Goal: Task Accomplishment & Management: Use online tool/utility

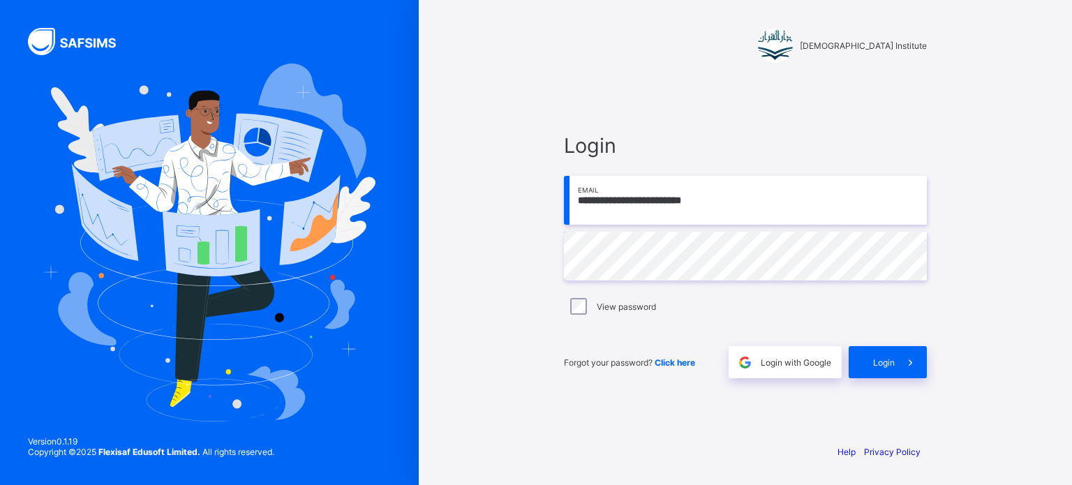
click at [612, 206] on input "**********" at bounding box center [745, 200] width 363 height 49
drag, startPoint x: 0, startPoint y: 0, endPoint x: 612, endPoint y: 206, distance: 646.1
click at [612, 206] on input "**********" at bounding box center [745, 200] width 363 height 49
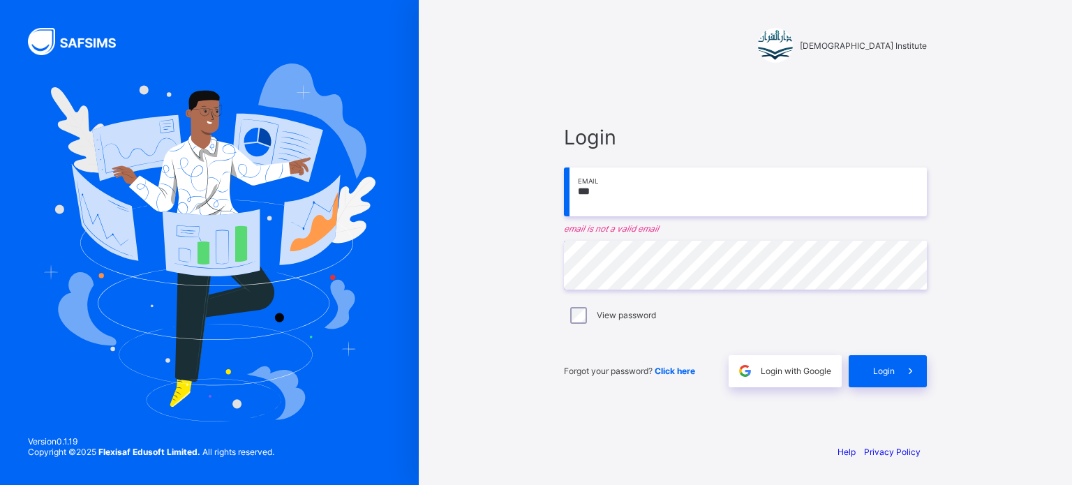
click at [637, 195] on input "***" at bounding box center [745, 191] width 363 height 49
type input "**********"
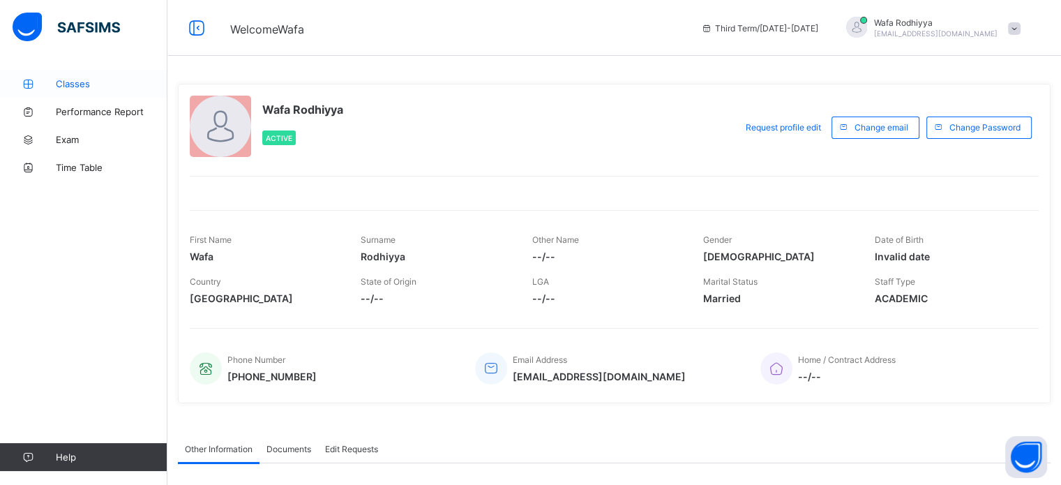
click at [81, 82] on span "Classes" at bounding box center [112, 83] width 112 height 11
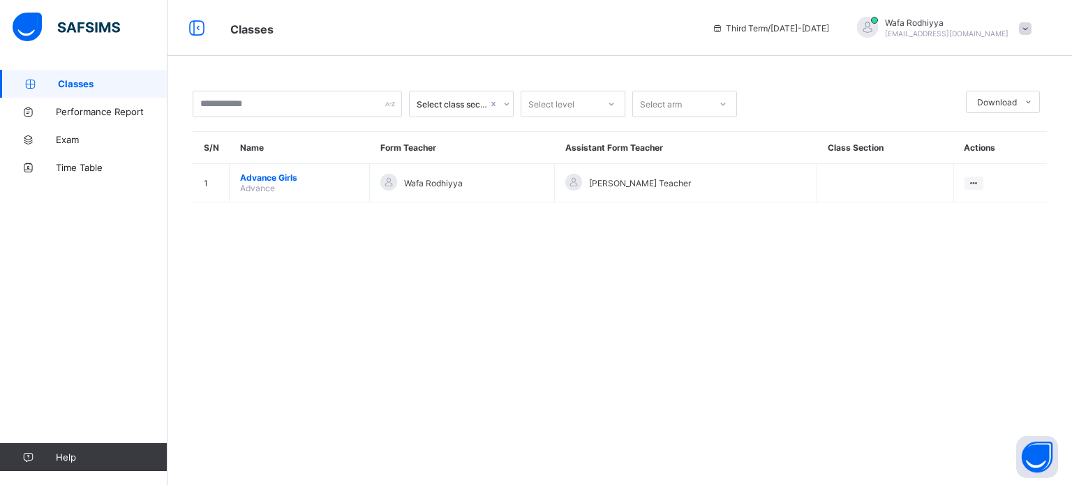
click at [938, 231] on div "Select class section Select level Select arm Download Pdf Report Excel Report S…" at bounding box center [619, 153] width 904 height 167
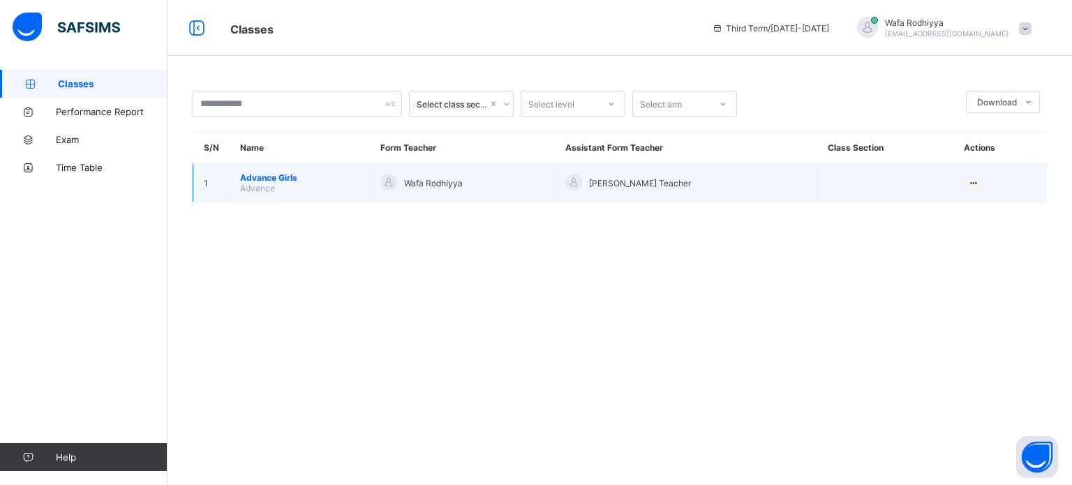
click at [279, 176] on span "Advance Girls" at bounding box center [299, 177] width 119 height 10
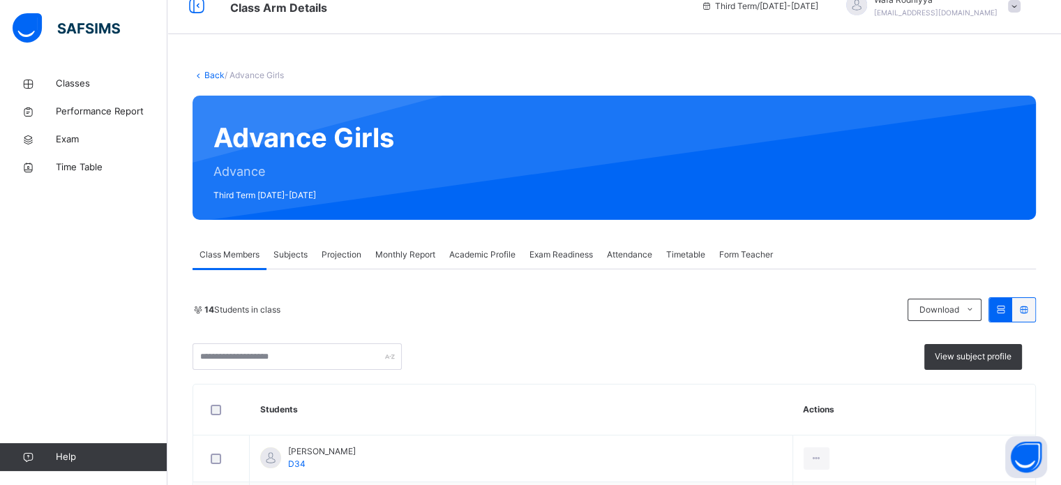
scroll to position [53, 0]
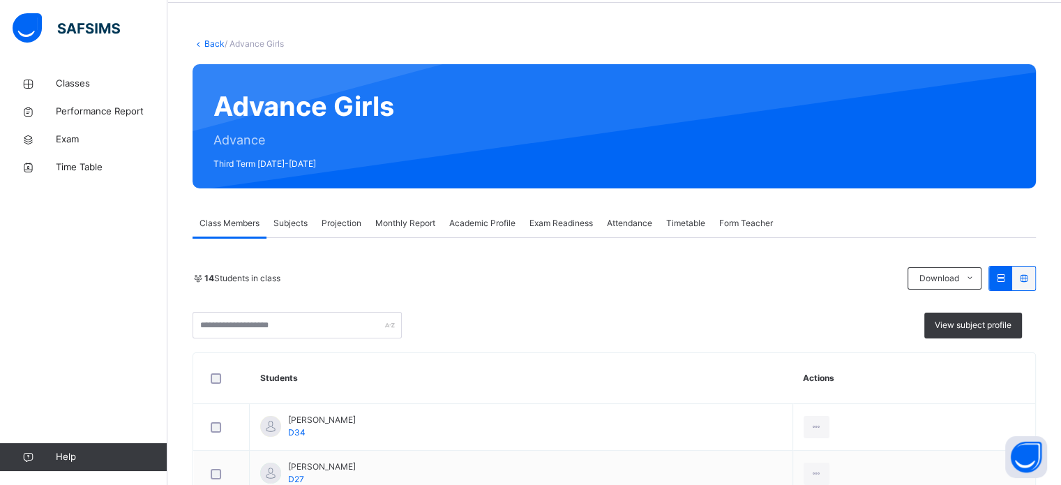
click at [340, 215] on div "Projection" at bounding box center [342, 223] width 54 height 28
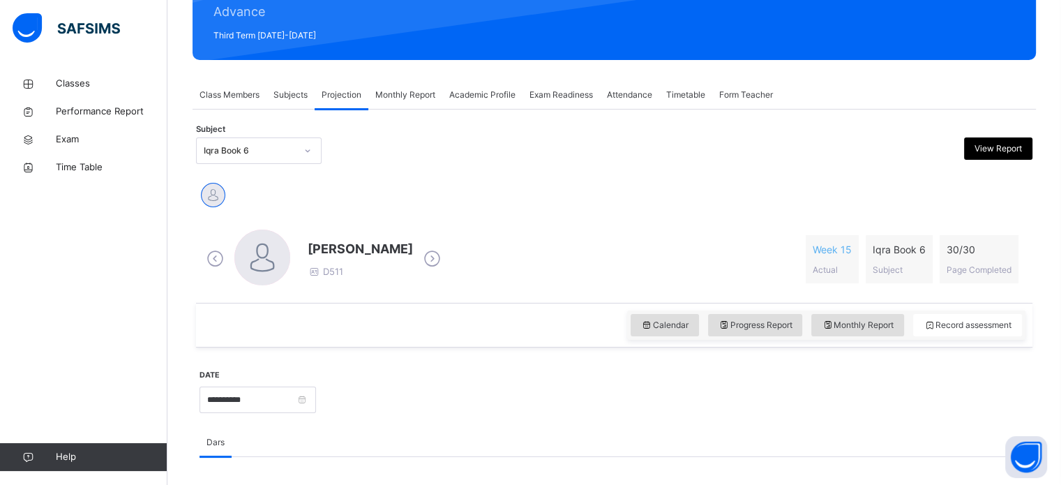
scroll to position [181, 0]
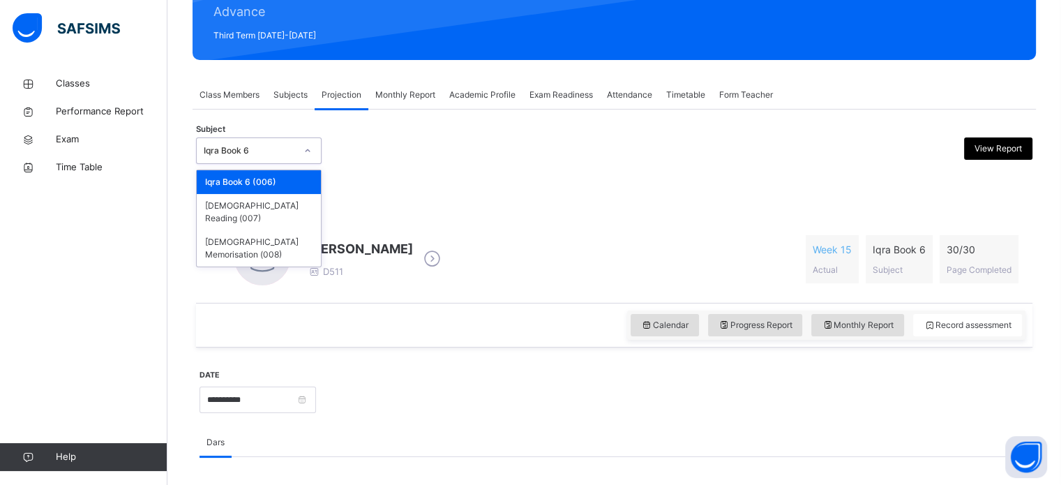
click at [243, 144] on div "Iqra Book 6" at bounding box center [250, 150] width 92 height 13
click at [248, 234] on div "[DEMOGRAPHIC_DATA] Memorisation (008)" at bounding box center [259, 248] width 124 height 36
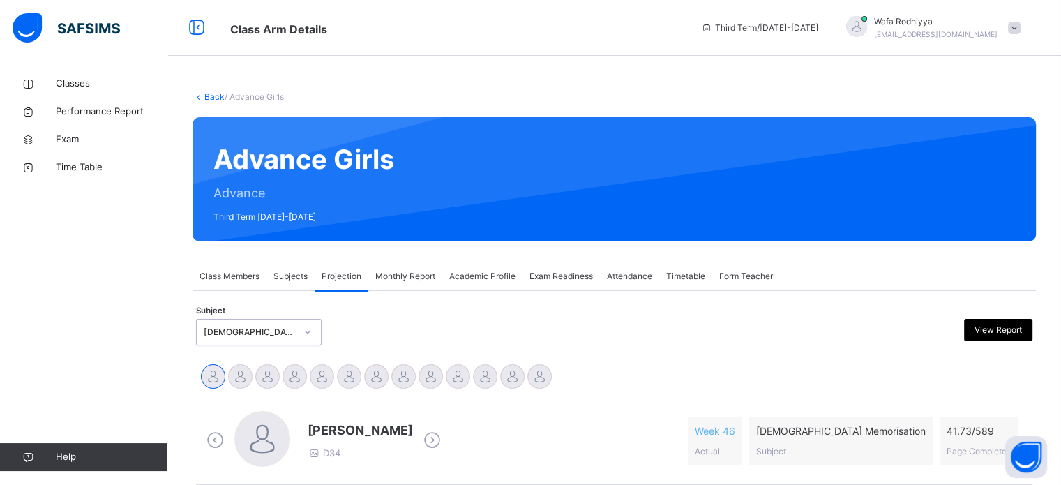
scroll to position [246, 0]
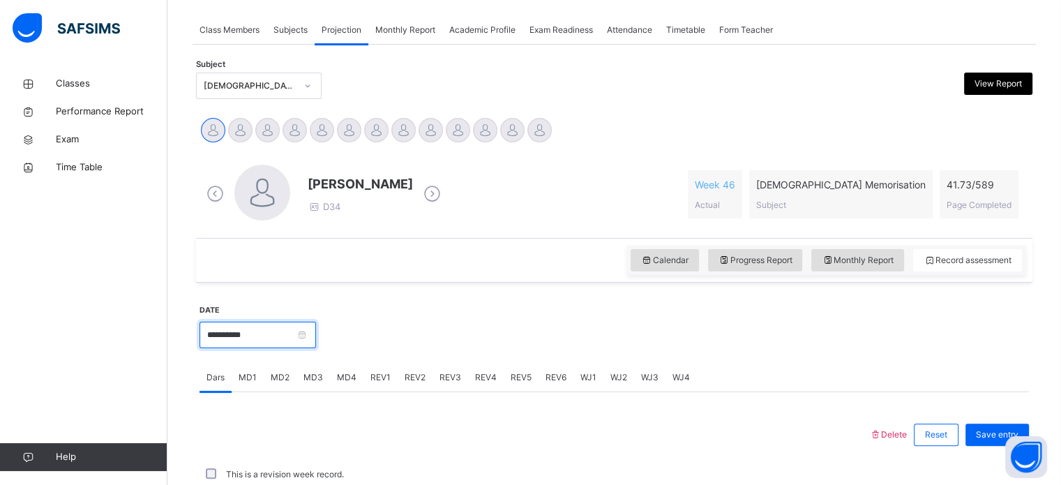
click at [292, 330] on input "**********" at bounding box center [258, 335] width 116 height 27
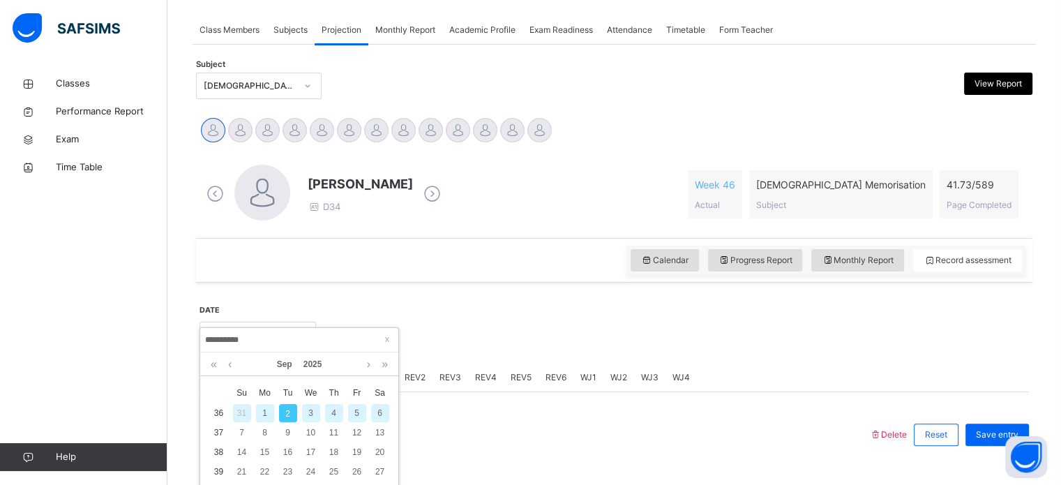
click at [234, 412] on div "31" at bounding box center [242, 413] width 18 height 18
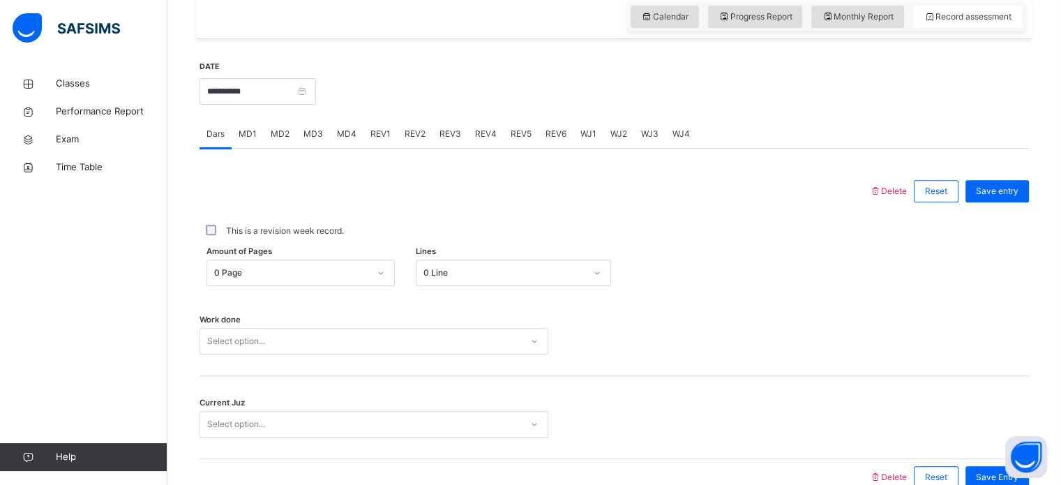
scroll to position [562, 0]
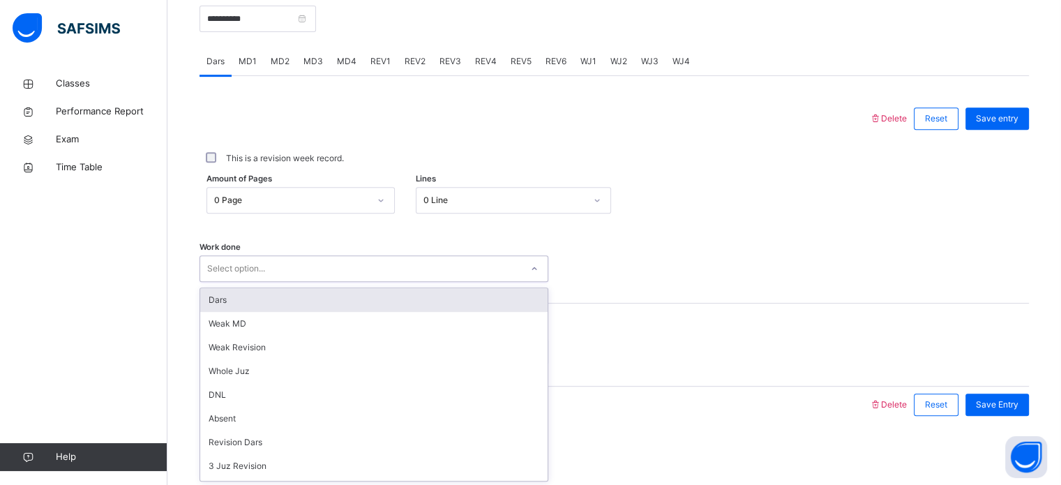
click at [272, 269] on div "Select option..." at bounding box center [360, 269] width 321 height 22
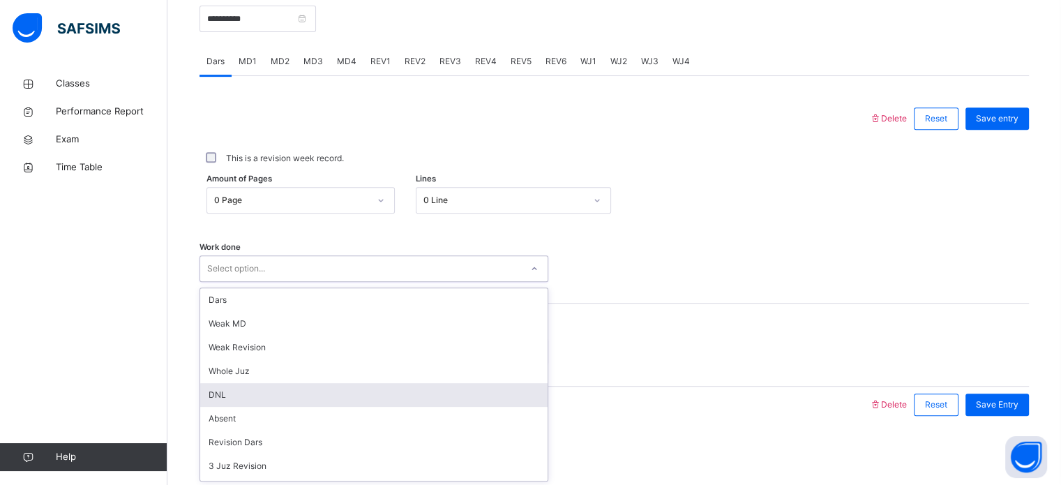
click at [251, 395] on div "DNL" at bounding box center [373, 395] width 347 height 24
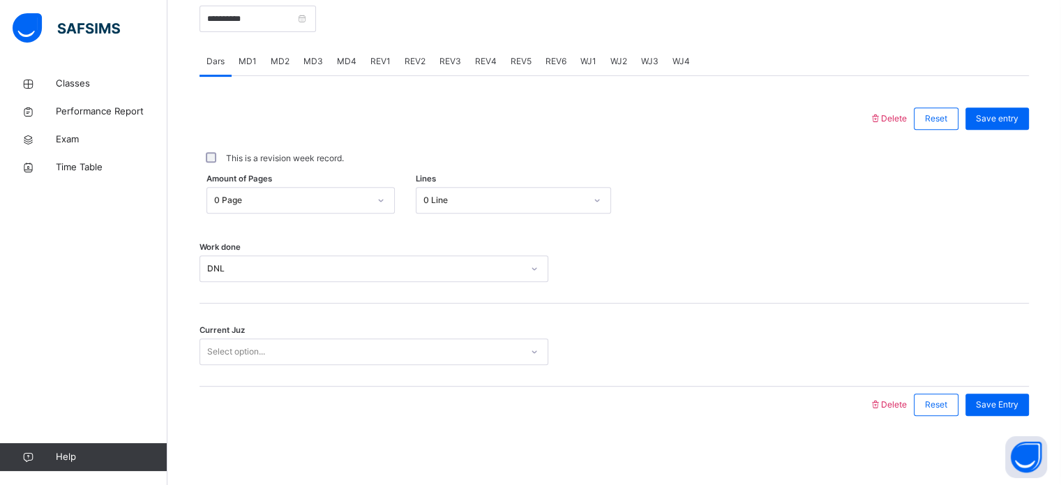
click at [264, 336] on div "Current Juz Select option..." at bounding box center [614, 344] width 829 height 83
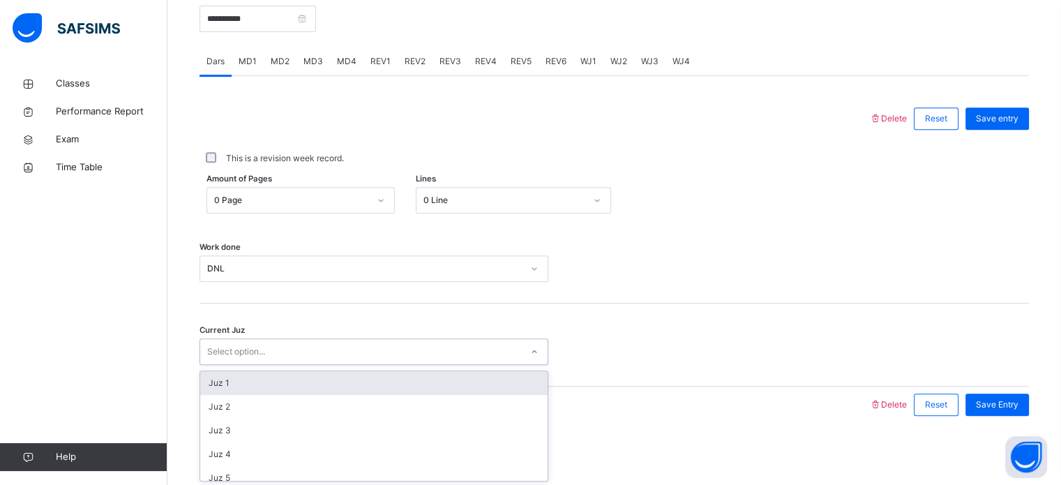
click at [264, 347] on div "Select option..." at bounding box center [236, 351] width 58 height 27
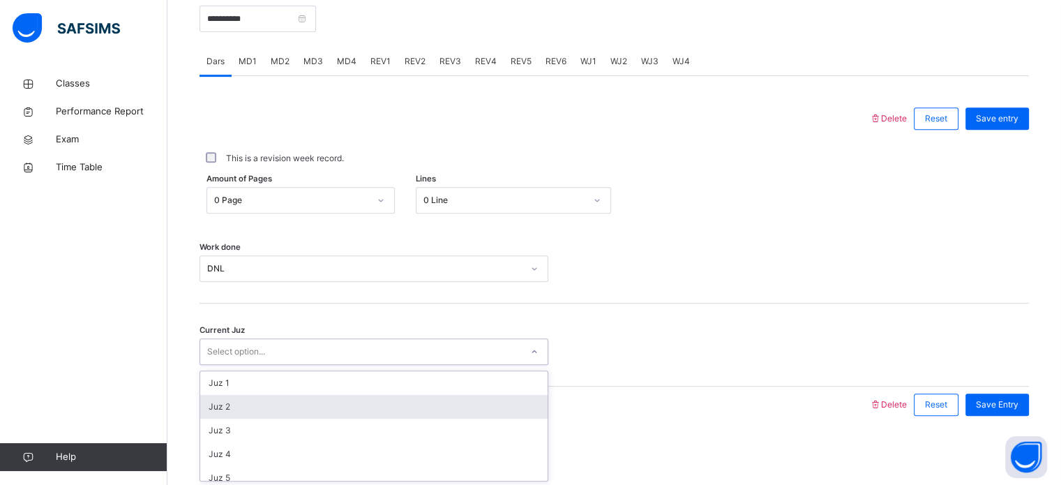
click at [243, 409] on div "Juz 2" at bounding box center [373, 407] width 347 height 24
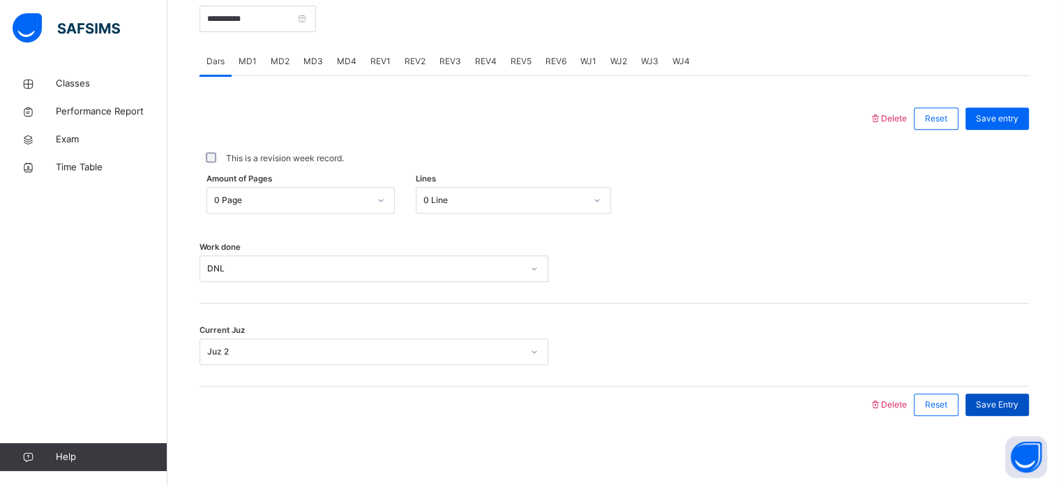
click at [999, 403] on span "Save Entry" at bounding box center [997, 404] width 43 height 13
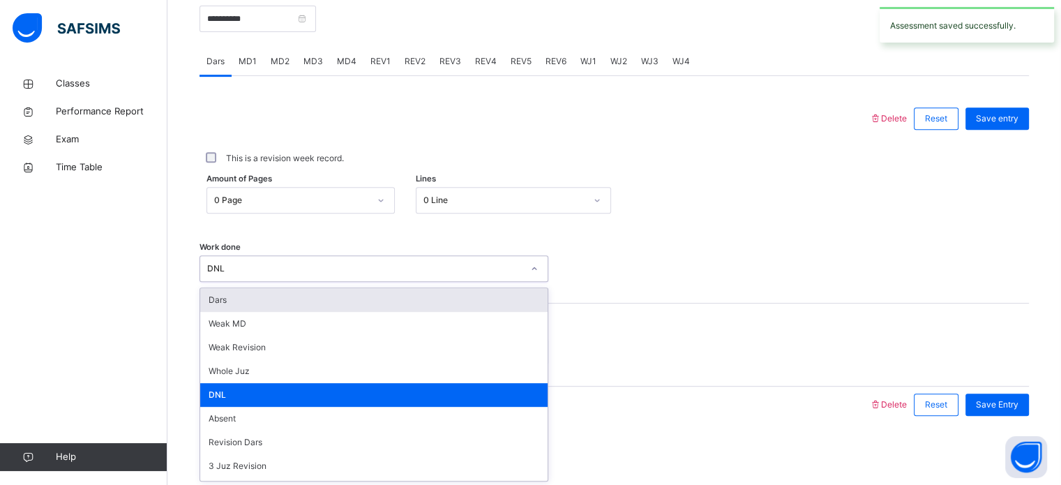
click at [256, 260] on div "DNL" at bounding box center [360, 269] width 321 height 22
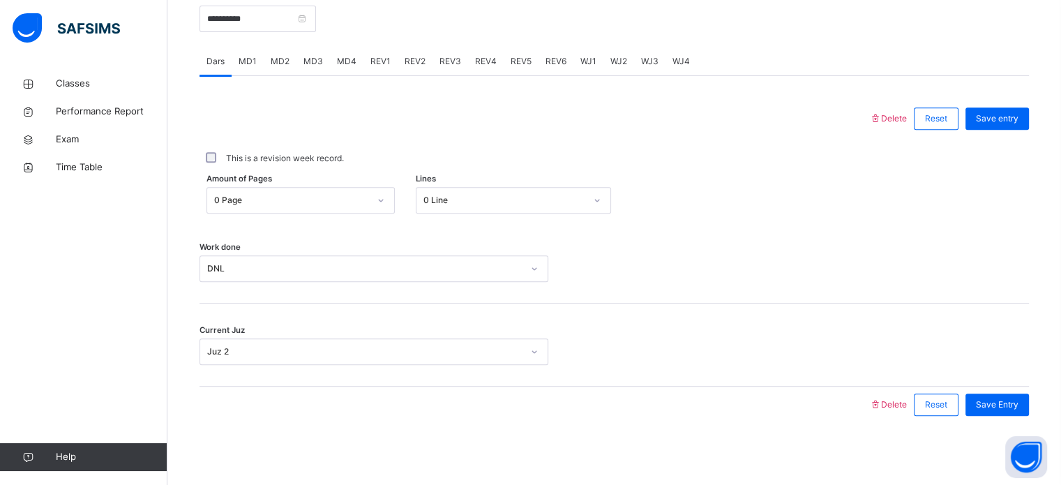
click at [901, 116] on span "Delete" at bounding box center [888, 118] width 38 height 10
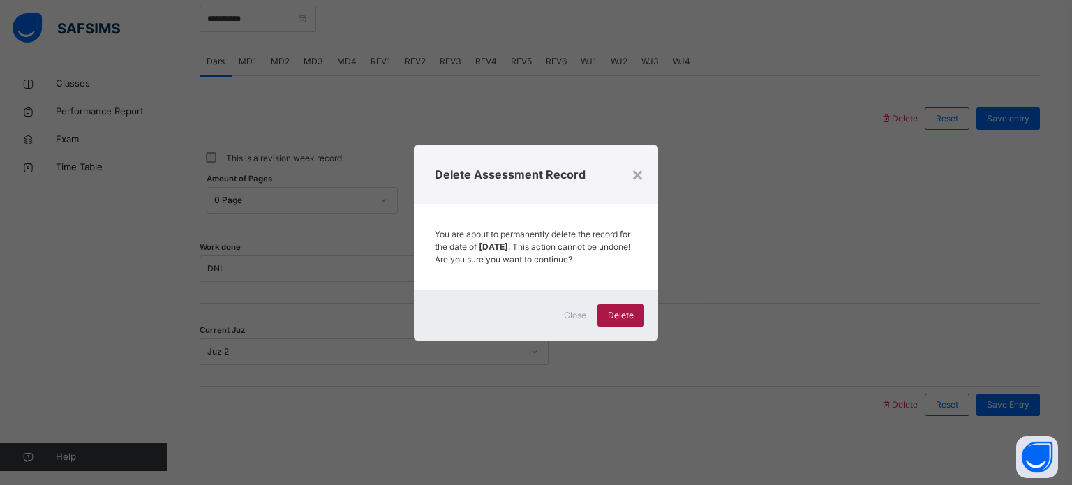
click at [608, 312] on div "Delete" at bounding box center [620, 315] width 47 height 22
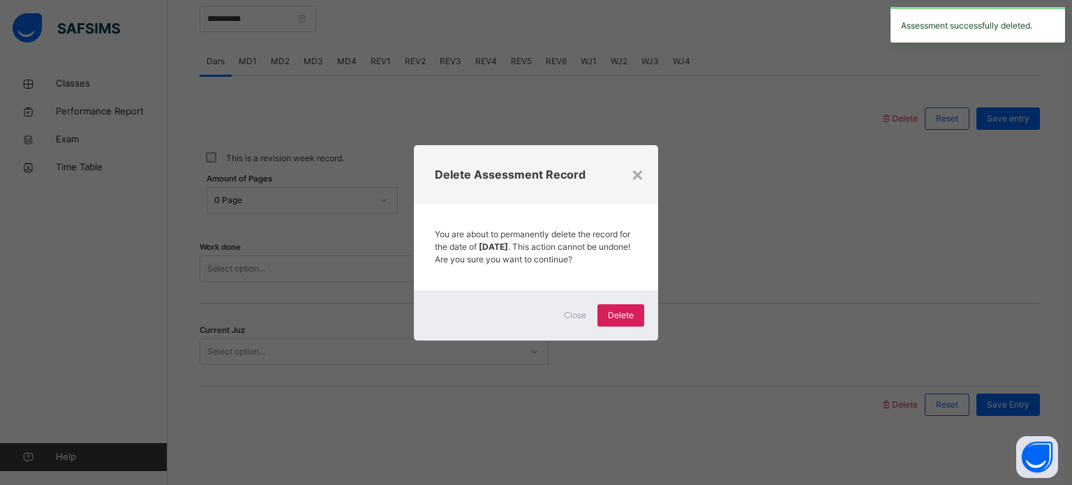
click at [567, 322] on span "Close" at bounding box center [575, 315] width 22 height 13
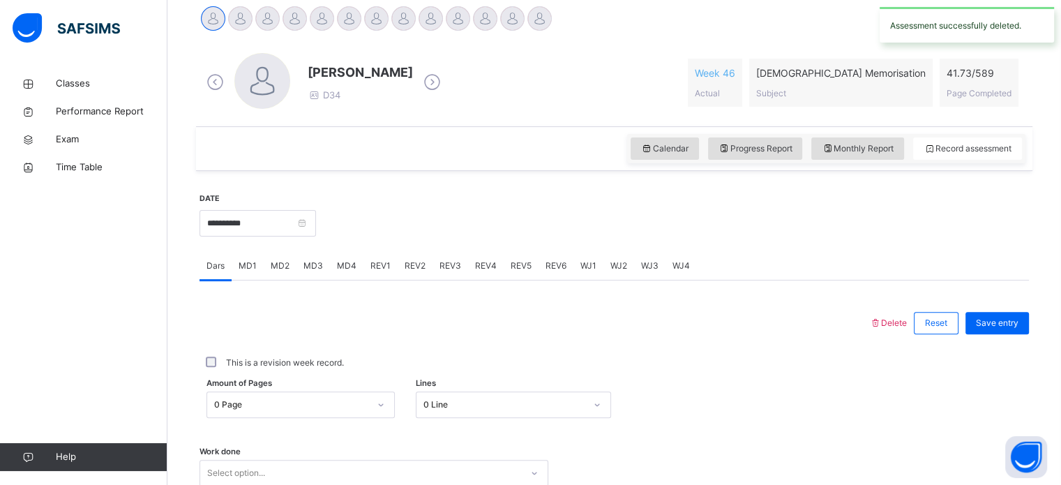
scroll to position [271, 0]
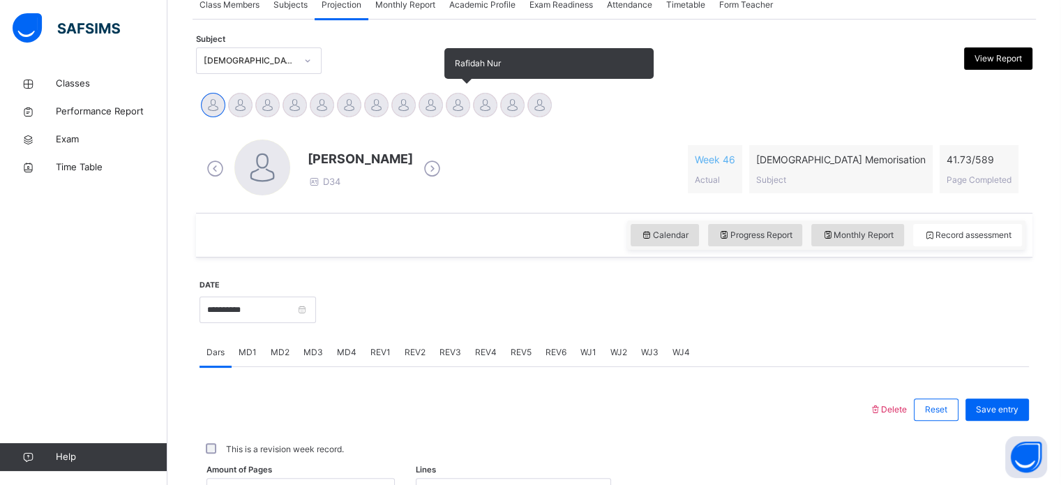
click at [467, 98] on div at bounding box center [458, 105] width 24 height 24
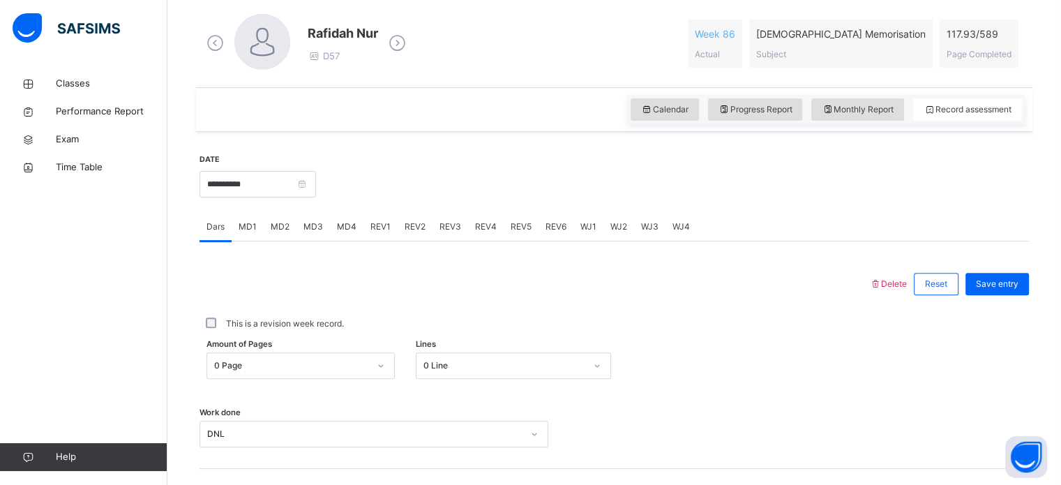
scroll to position [443, 0]
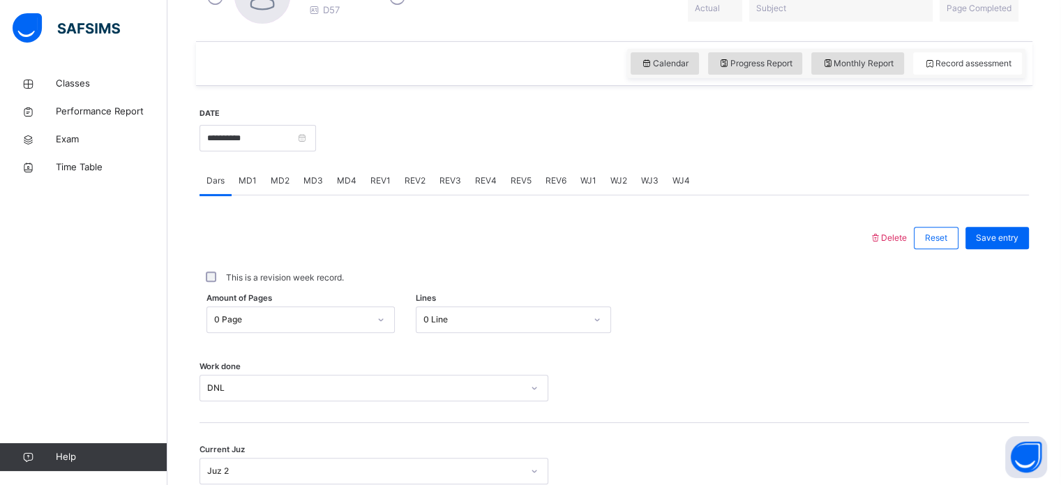
click at [806, 234] on div at bounding box center [534, 238] width 656 height 36
click at [316, 139] on input "**********" at bounding box center [258, 138] width 116 height 27
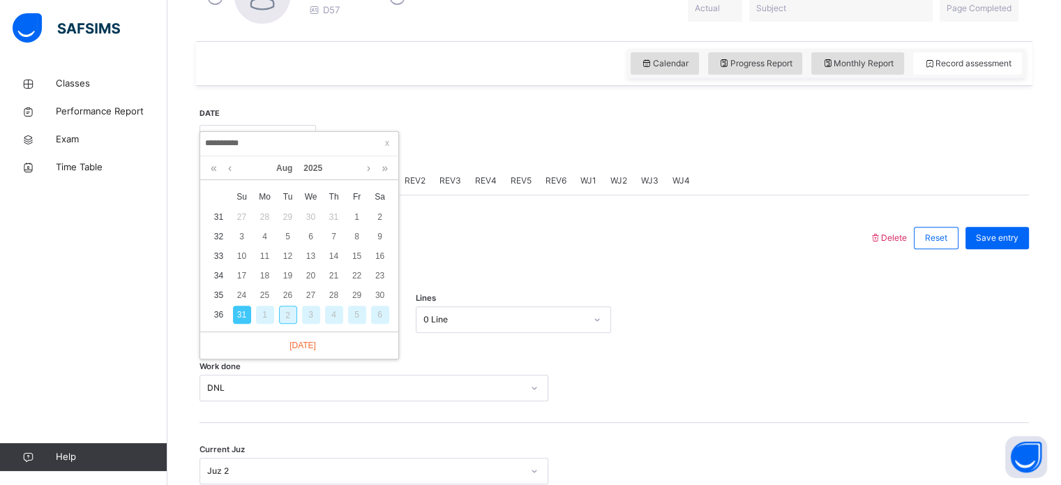
click at [285, 321] on div "2" at bounding box center [288, 315] width 18 height 18
type input "**********"
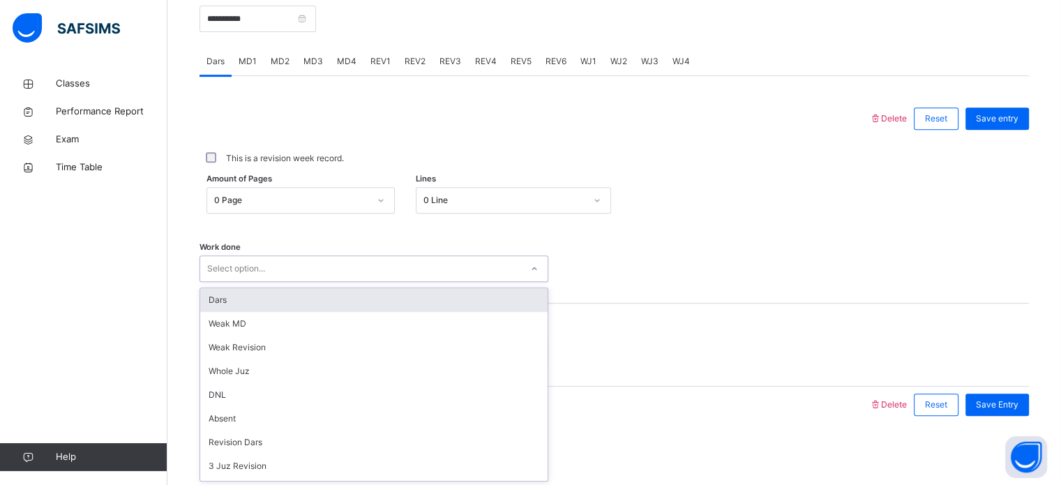
scroll to position [140, 0]
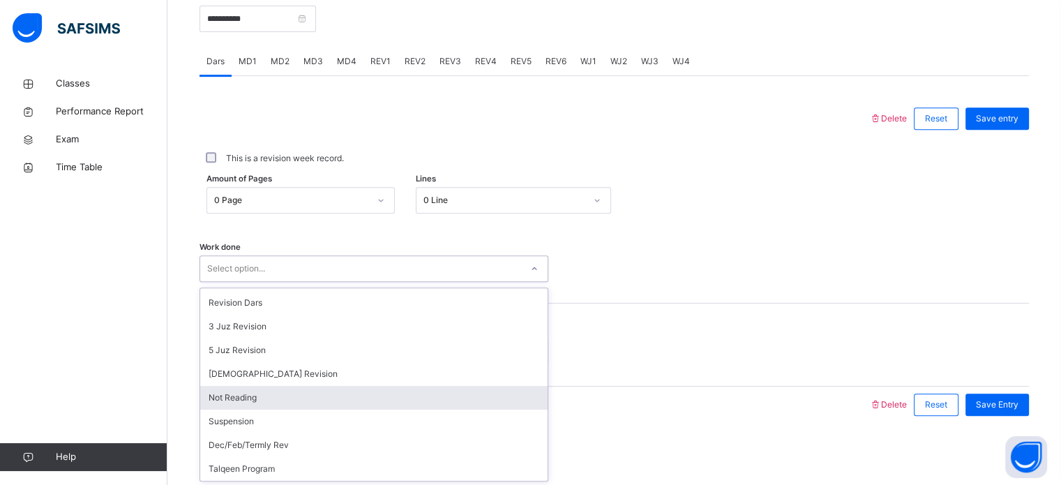
click at [279, 403] on div "Not Reading" at bounding box center [373, 398] width 347 height 24
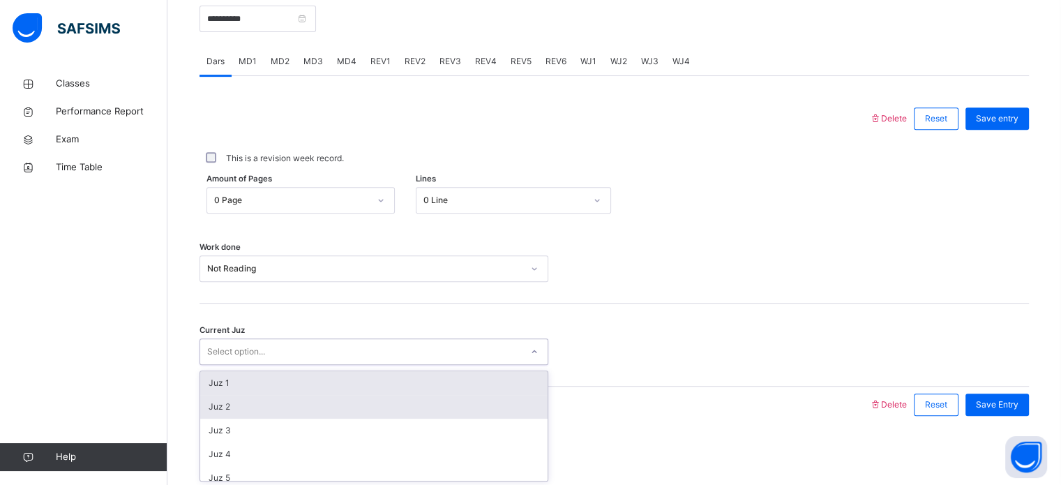
click at [271, 410] on div "Juz 2" at bounding box center [373, 407] width 347 height 24
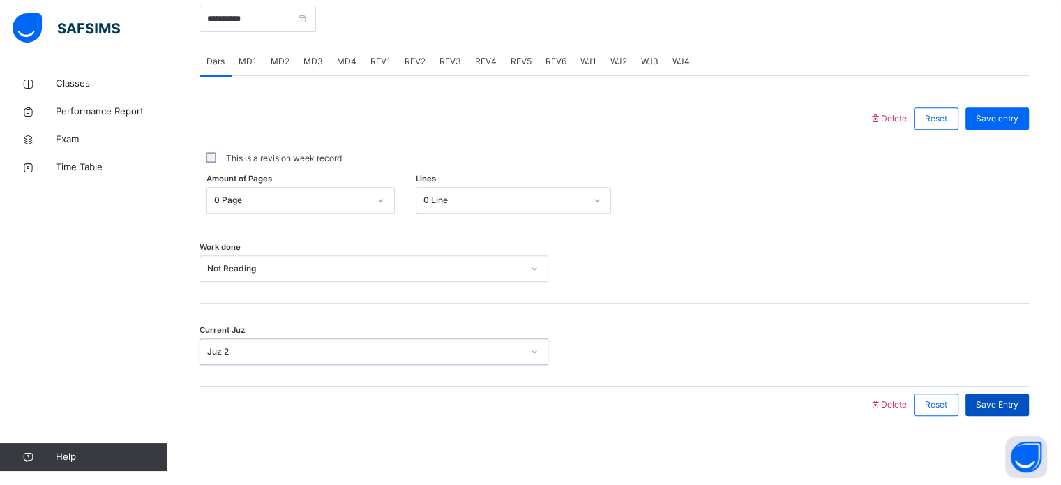
click at [1018, 399] on span "Save Entry" at bounding box center [997, 404] width 43 height 13
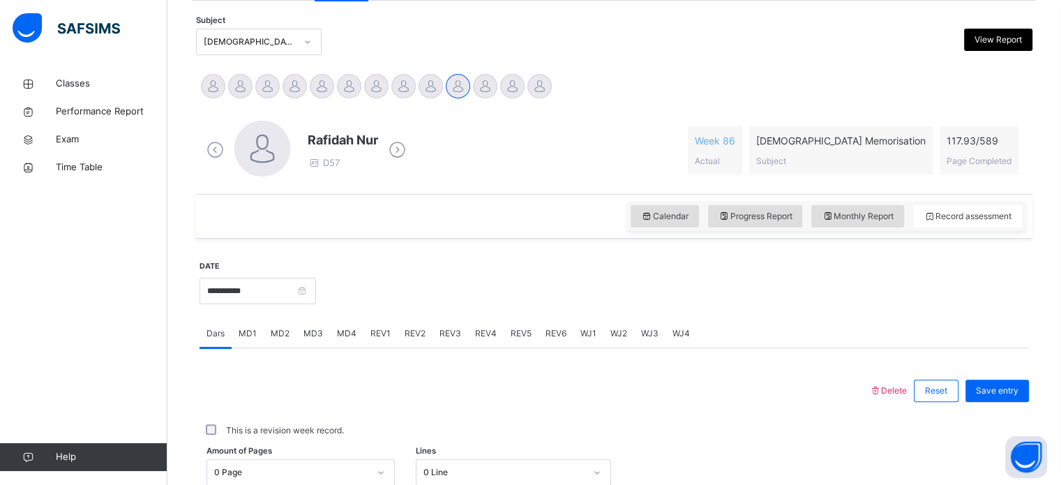
scroll to position [89, 0]
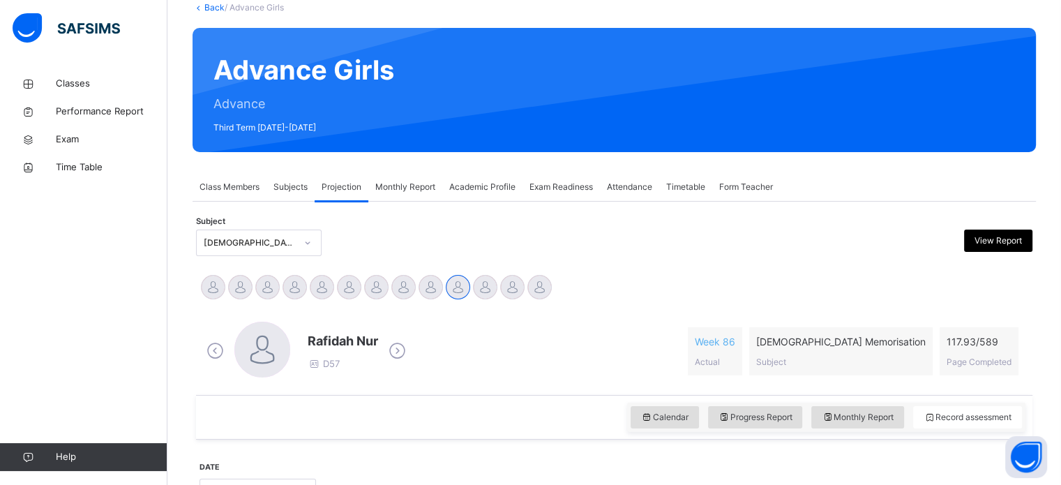
click at [403, 197] on div "Monthly Report" at bounding box center [405, 187] width 74 height 28
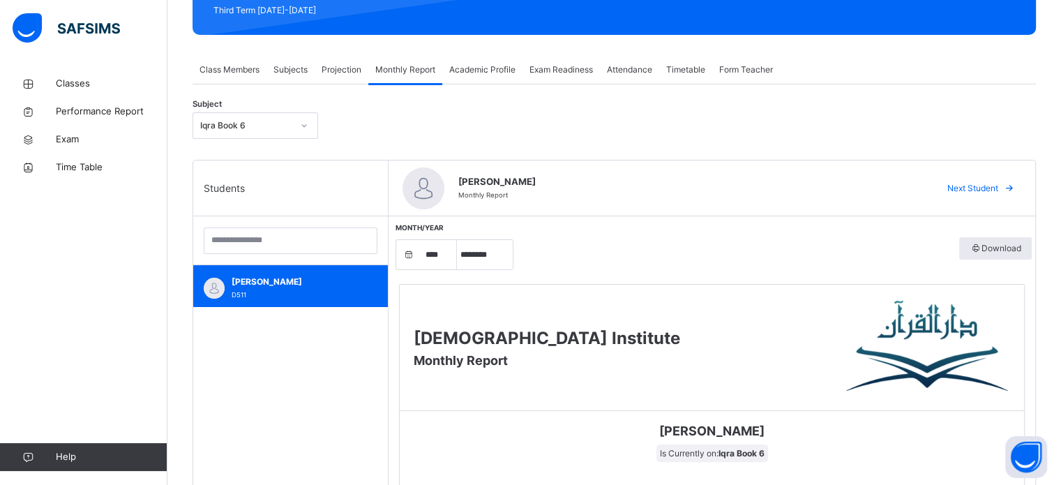
scroll to position [197, 0]
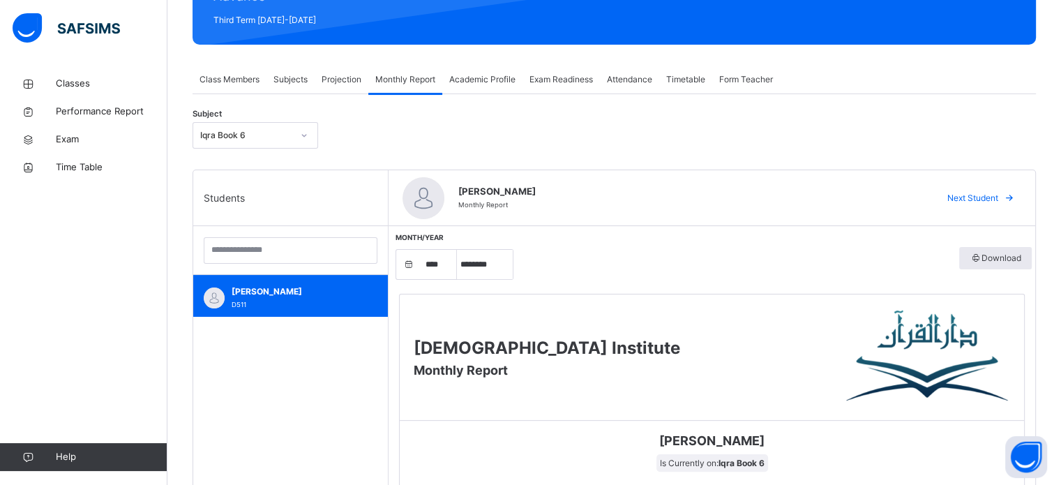
click at [273, 142] on div "Iqra Book 6" at bounding box center [242, 136] width 98 height 22
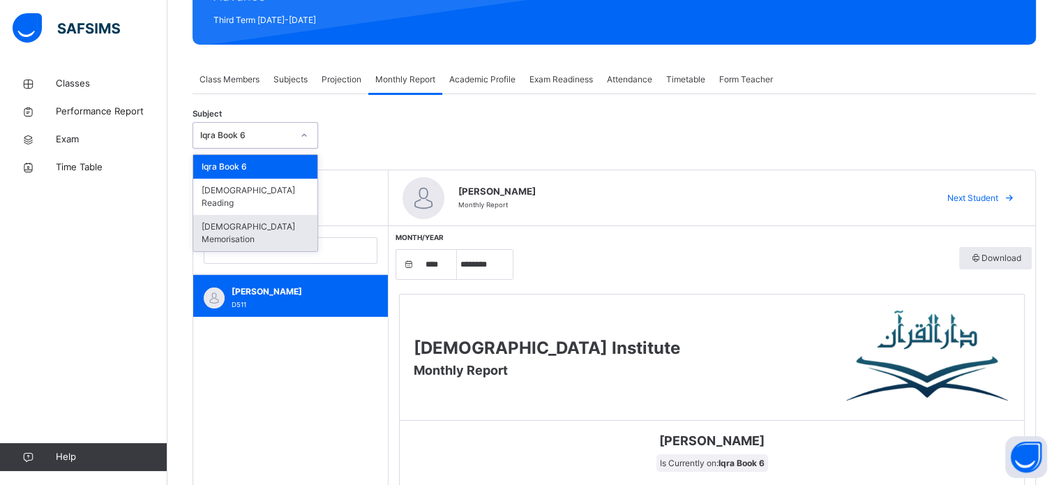
click at [232, 215] on div "[DEMOGRAPHIC_DATA] Memorisation" at bounding box center [255, 233] width 124 height 36
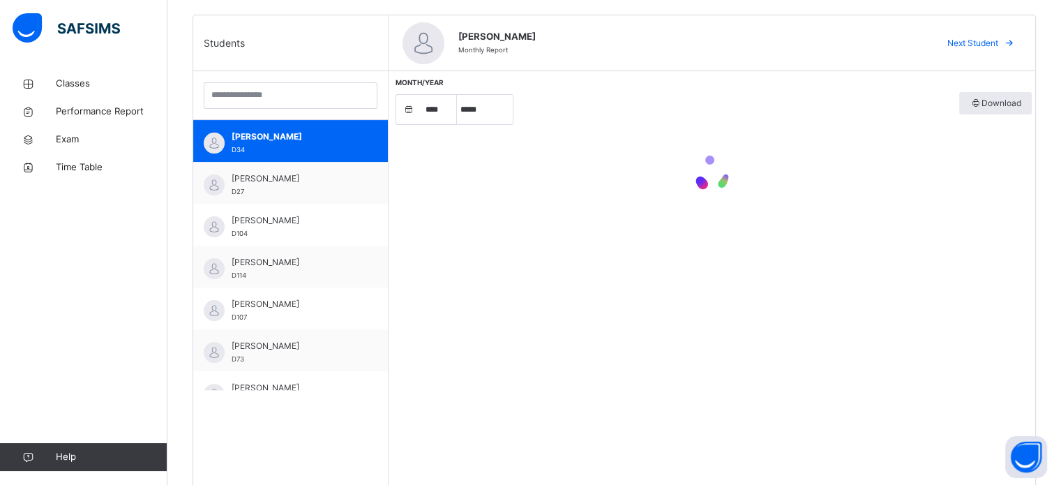
select select "****"
select select "*"
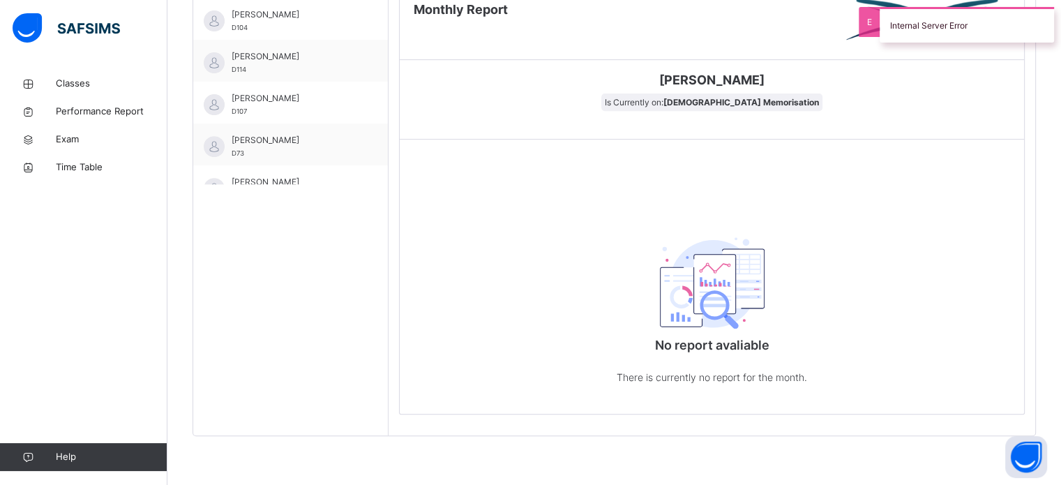
scroll to position [465, 0]
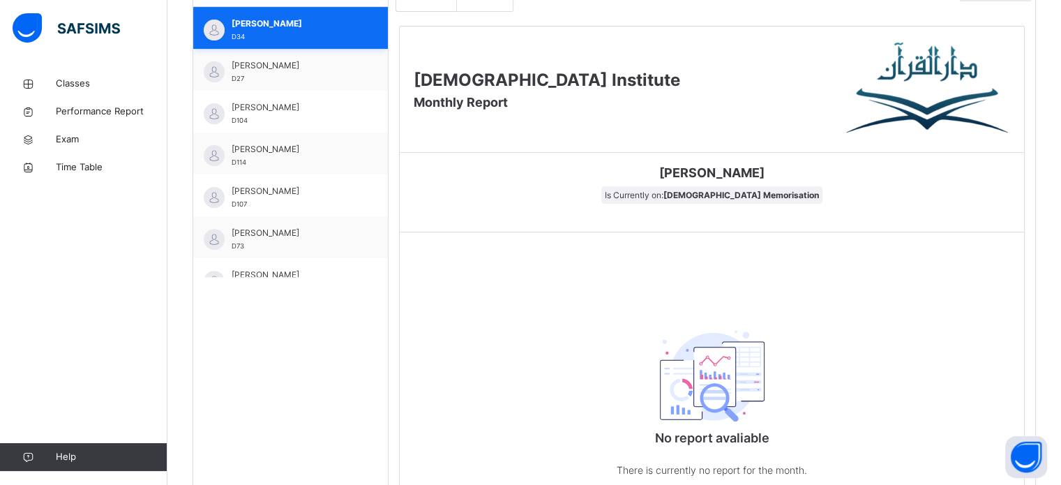
click at [247, 37] on div "[PERSON_NAME] D34" at bounding box center [294, 29] width 125 height 25
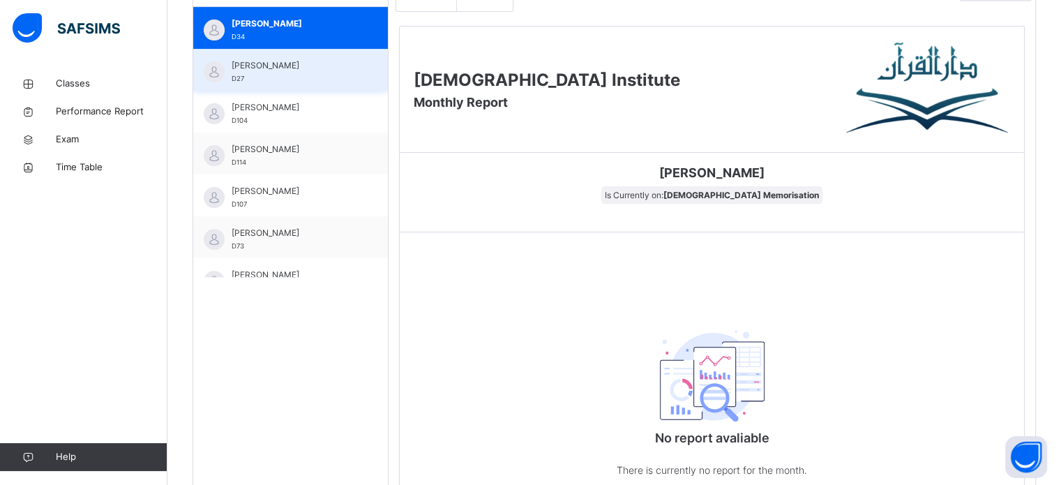
click at [269, 86] on div "[PERSON_NAME] D27" at bounding box center [290, 70] width 195 height 42
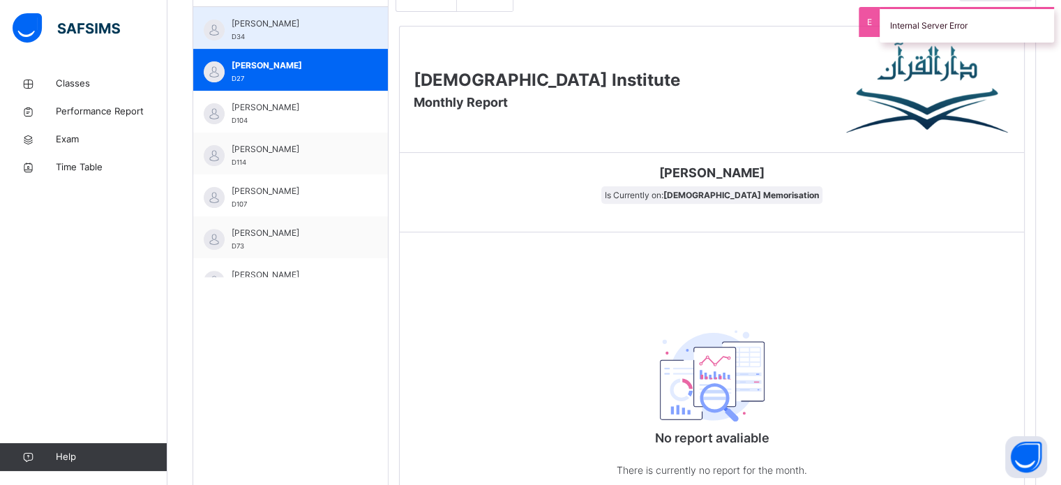
click at [270, 77] on div "[PERSON_NAME] D27" at bounding box center [294, 71] width 125 height 25
click at [268, 40] on div "[PERSON_NAME] D34" at bounding box center [294, 29] width 125 height 25
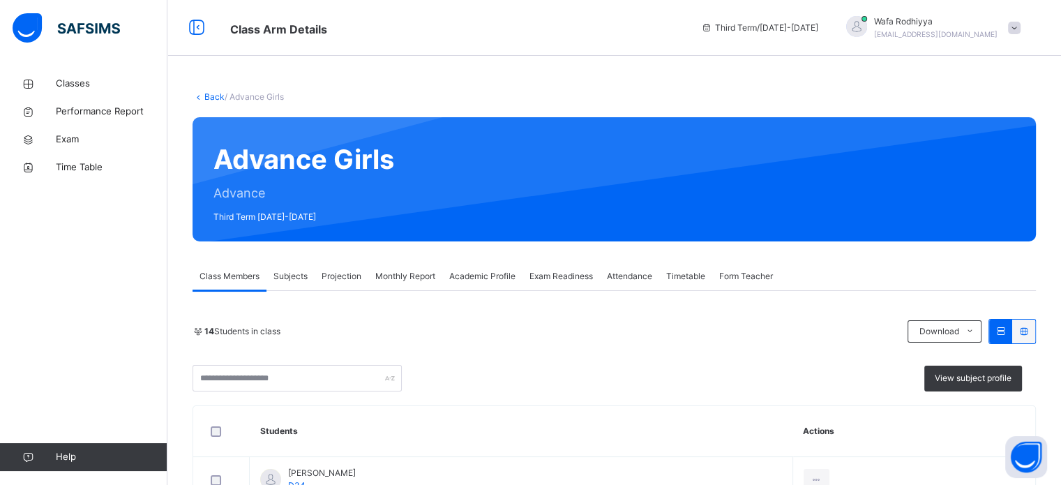
click at [349, 276] on span "Projection" at bounding box center [342, 276] width 40 height 13
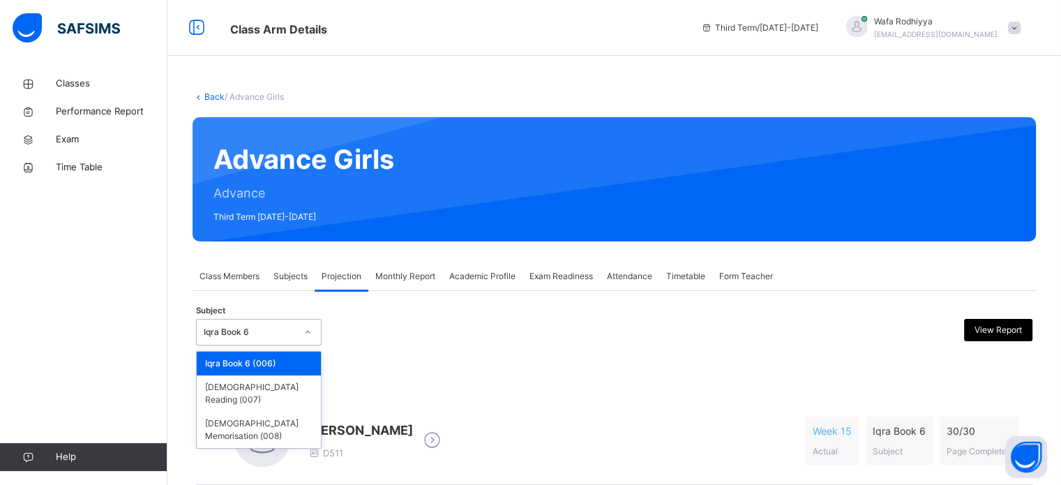
click at [268, 333] on div "Iqra Book 6" at bounding box center [250, 332] width 92 height 13
click at [283, 412] on div "[DEMOGRAPHIC_DATA] Memorisation (008)" at bounding box center [259, 430] width 124 height 36
